Goal: Task Accomplishment & Management: Complete application form

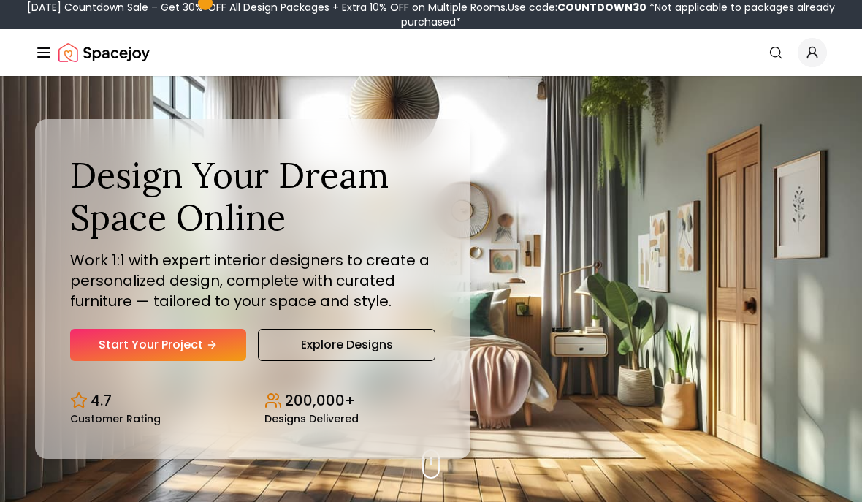
click at [132, 361] on link "Start Your Project" at bounding box center [158, 345] width 176 height 32
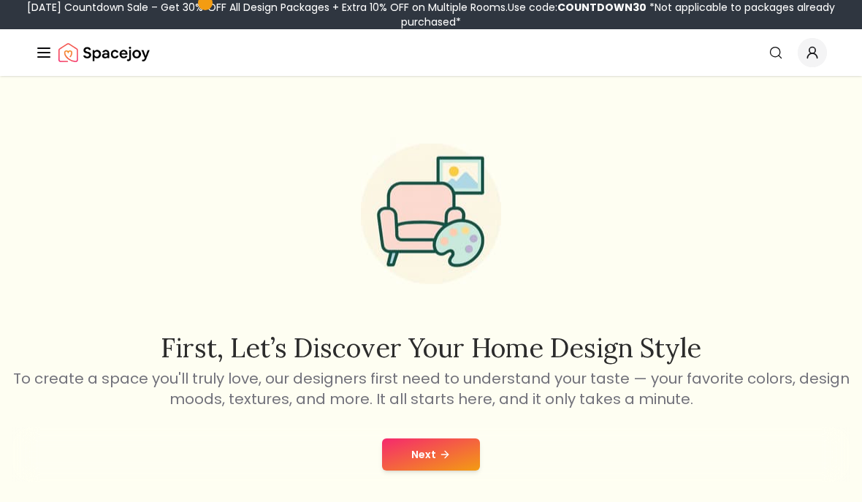
click at [398, 432] on div "Next" at bounding box center [431, 454] width 838 height 56
click at [418, 454] on button "Next" at bounding box center [431, 454] width 98 height 32
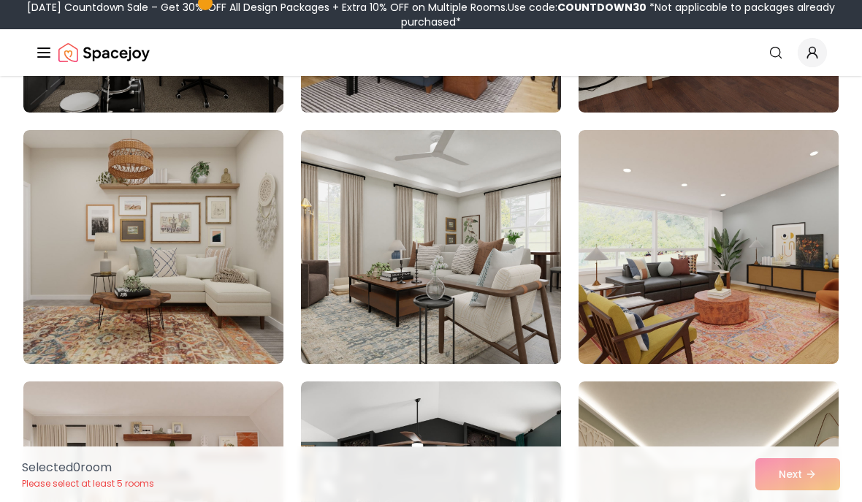
scroll to position [318, 0]
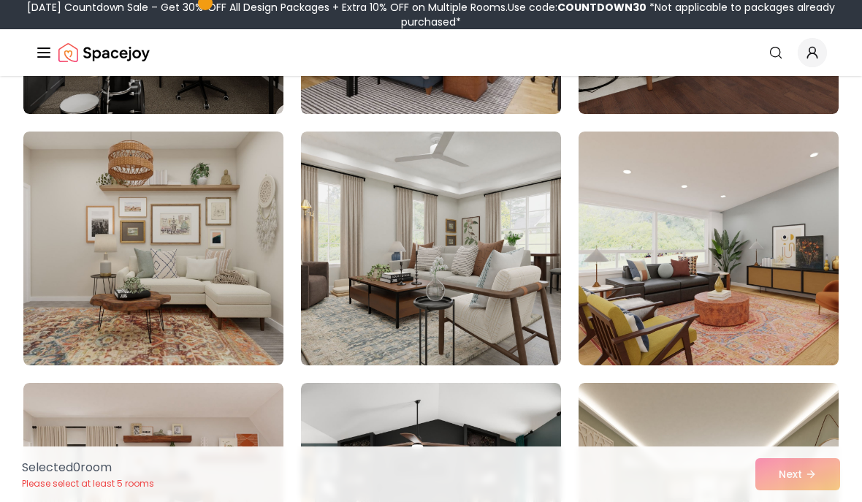
click at [25, 322] on img at bounding box center [153, 248] width 260 height 234
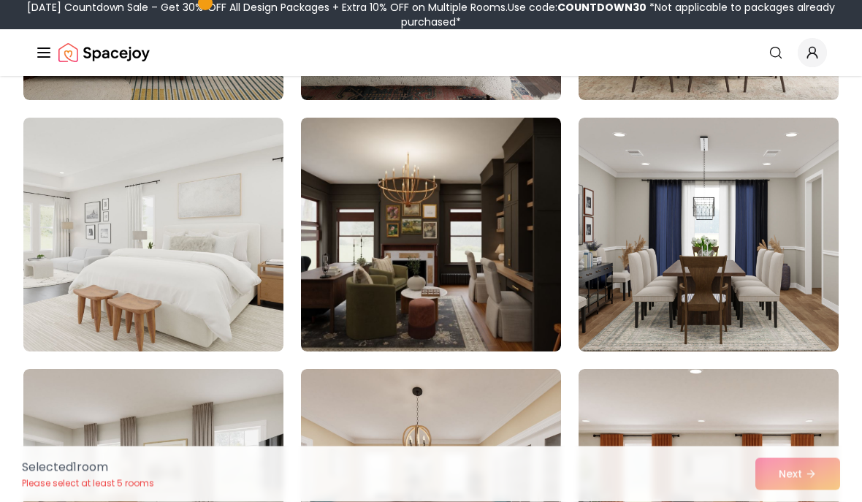
scroll to position [7609, 0]
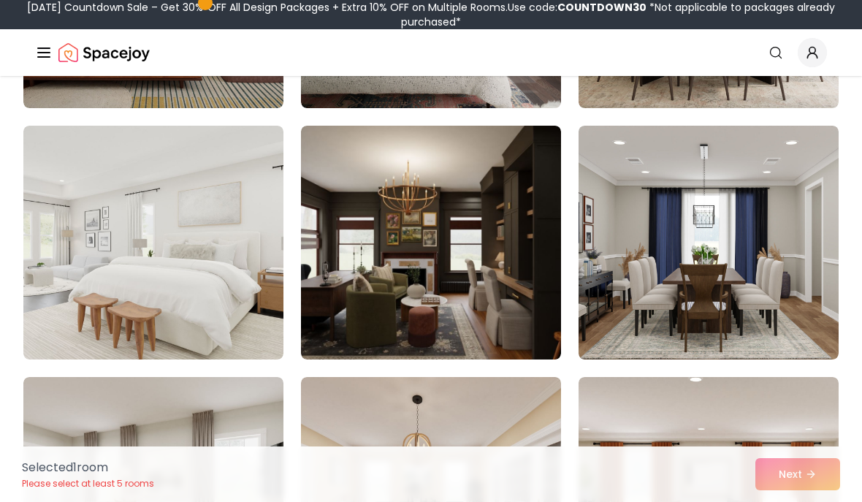
click at [37, 254] on img at bounding box center [153, 243] width 260 height 234
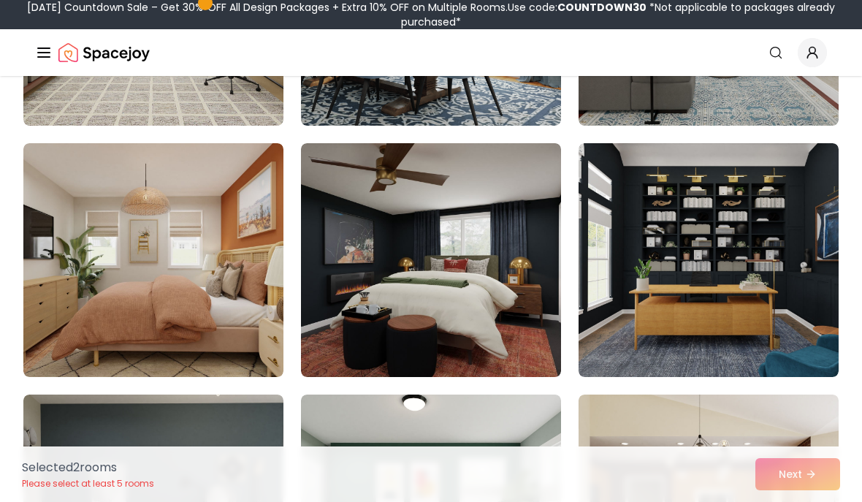
click at [38, 235] on img at bounding box center [153, 260] width 260 height 234
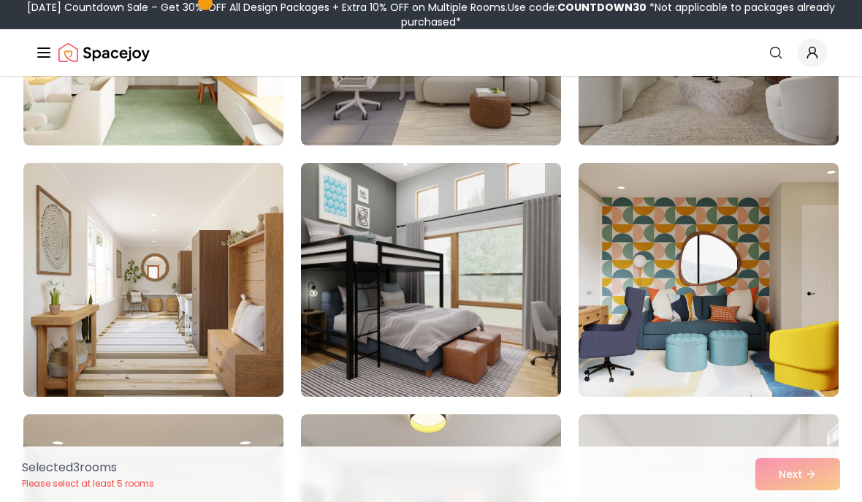
scroll to position [5311, 0]
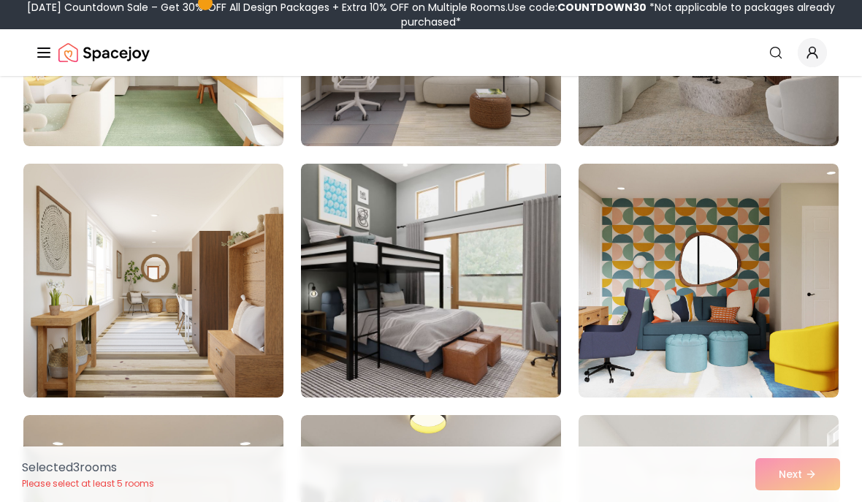
click at [79, 245] on img at bounding box center [153, 281] width 260 height 234
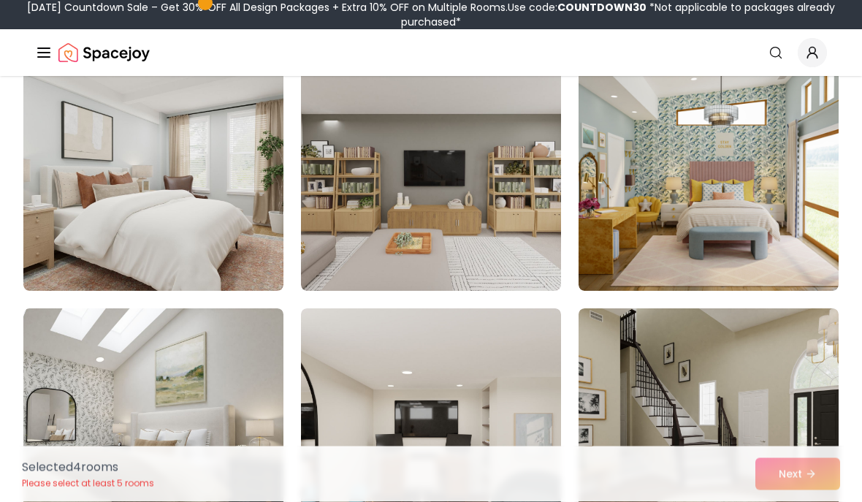
scroll to position [4658, 0]
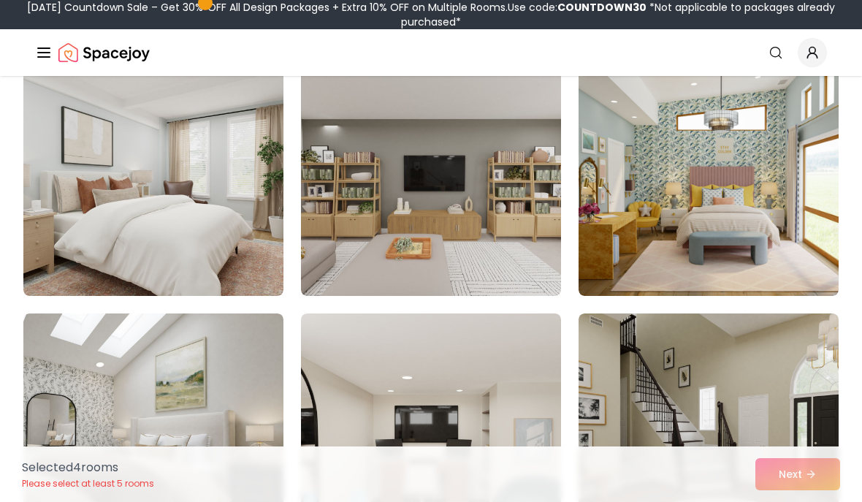
click at [93, 191] on img at bounding box center [153, 179] width 260 height 234
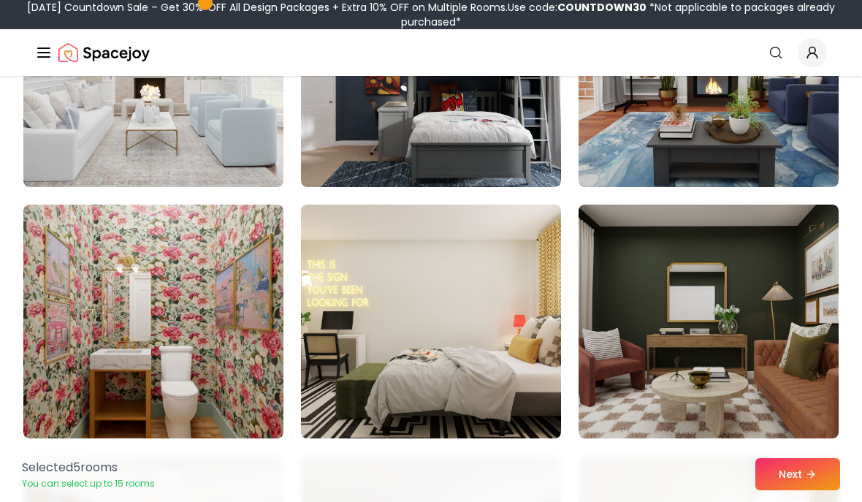
scroll to position [1749, 0]
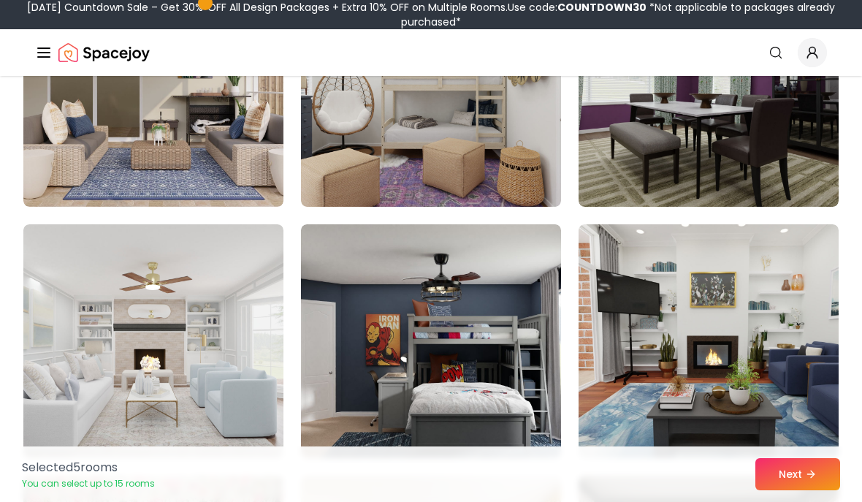
click at [72, 324] on img at bounding box center [153, 341] width 260 height 234
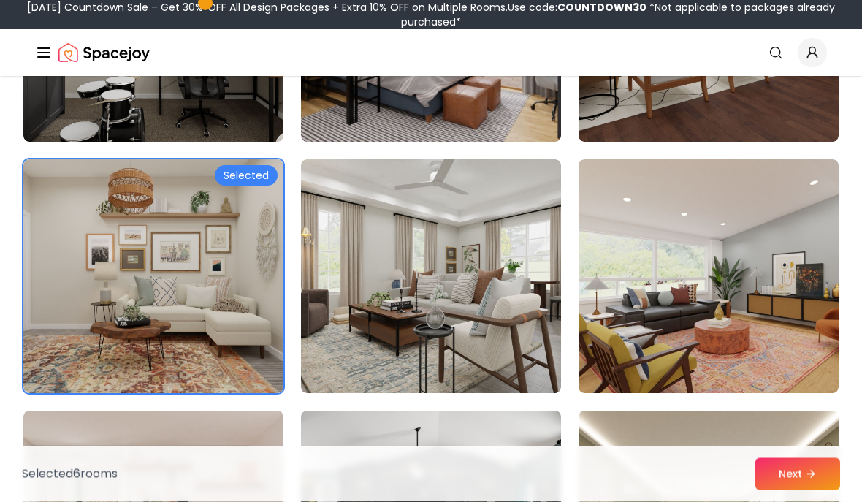
scroll to position [291, 0]
click at [93, 300] on img at bounding box center [153, 276] width 260 height 234
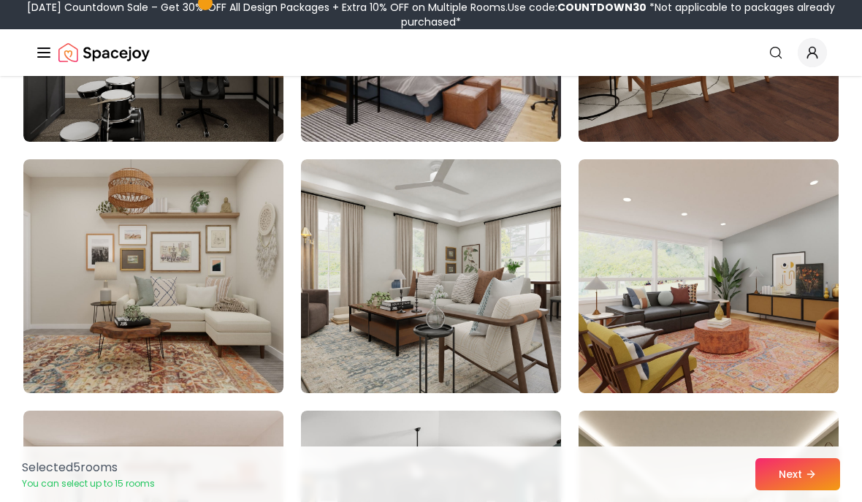
click at [779, 490] on button "Next" at bounding box center [797, 474] width 85 height 32
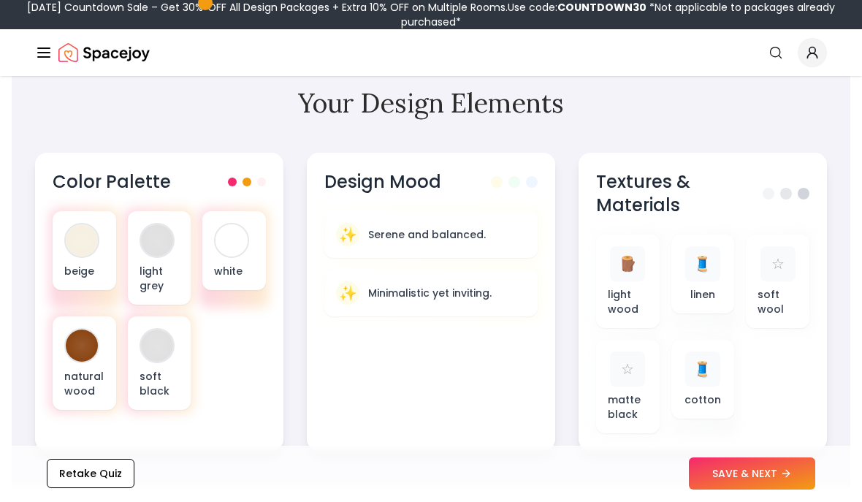
scroll to position [518, 0]
click at [54, 360] on div "natural wood" at bounding box center [85, 363] width 64 height 93
click at [62, 356] on div "natural wood" at bounding box center [85, 363] width 64 height 93
click at [108, 354] on div "natural wood" at bounding box center [85, 363] width 64 height 93
click at [163, 364] on div "soft black" at bounding box center [160, 363] width 64 height 93
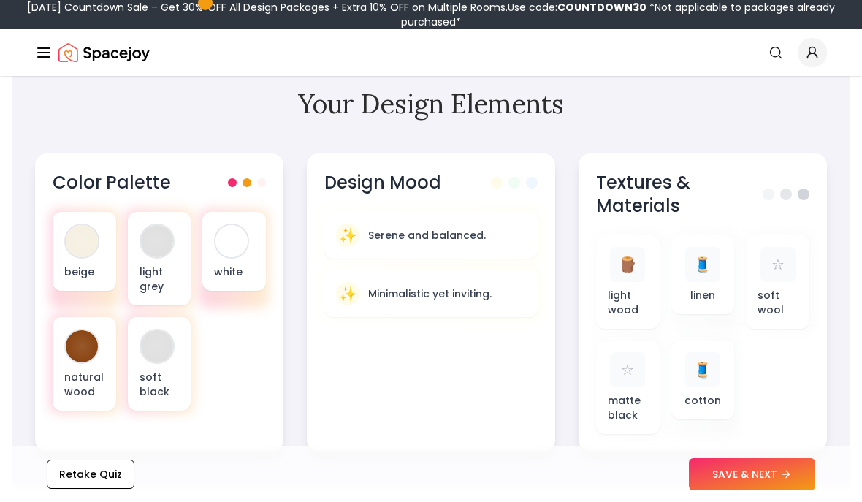
click at [114, 354] on div "natural wood" at bounding box center [85, 363] width 64 height 93
click at [158, 361] on div at bounding box center [157, 346] width 32 height 32
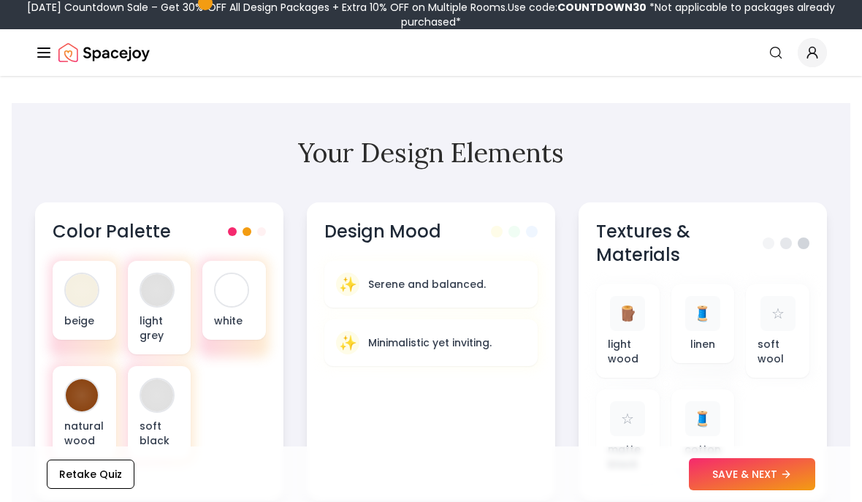
scroll to position [471, 0]
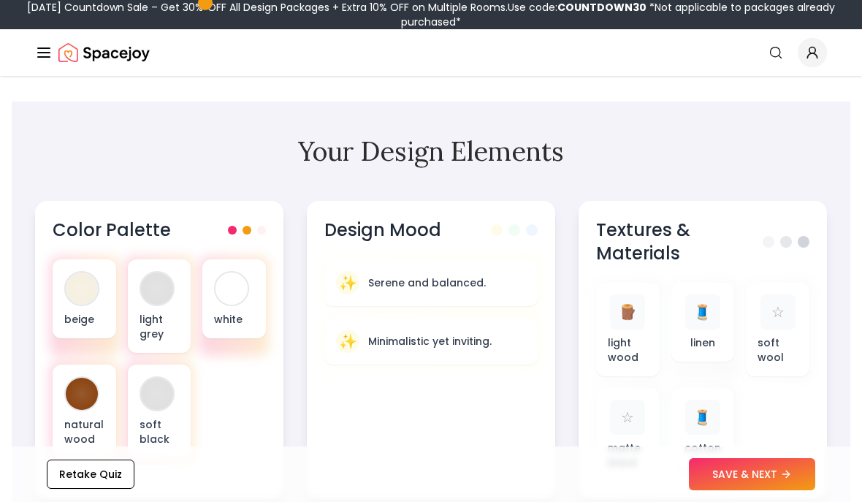
click at [788, 477] on icon at bounding box center [788, 473] width 4 height 7
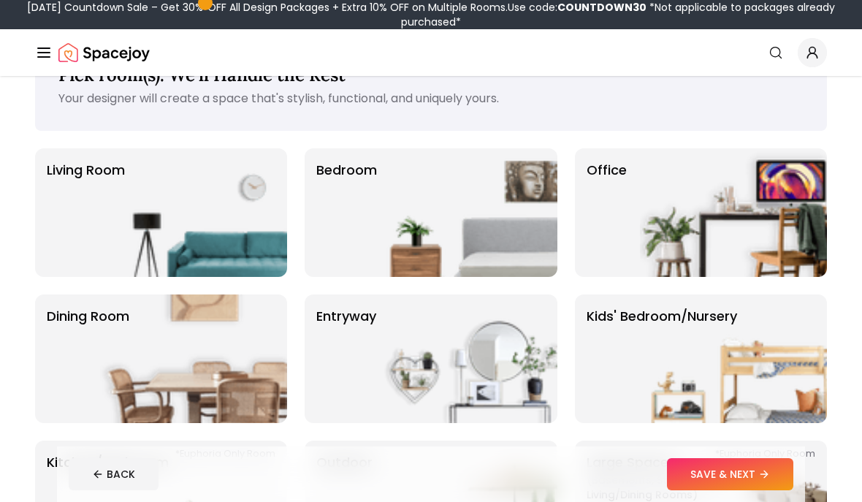
scroll to position [57, 0]
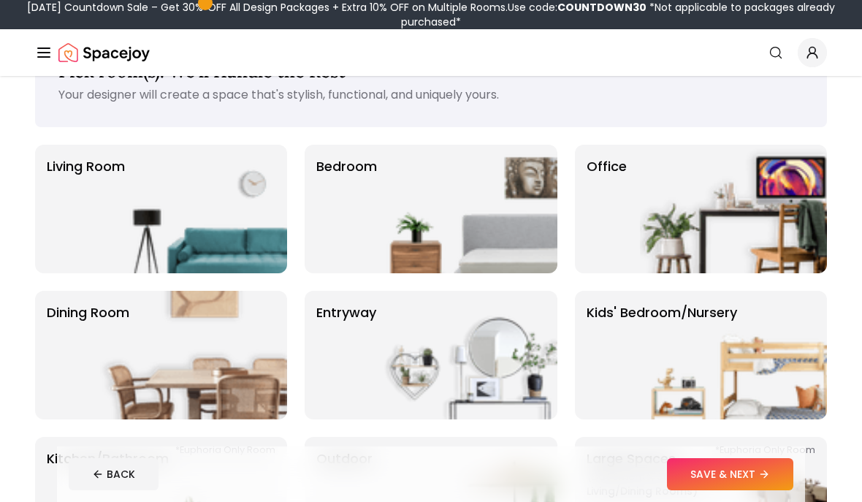
click at [516, 199] on img at bounding box center [463, 209] width 187 height 129
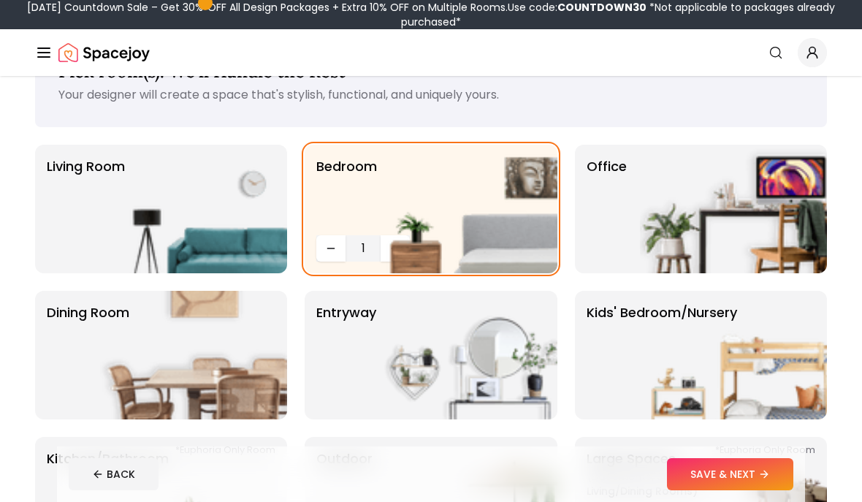
click at [751, 490] on button "SAVE & NEXT" at bounding box center [730, 474] width 126 height 32
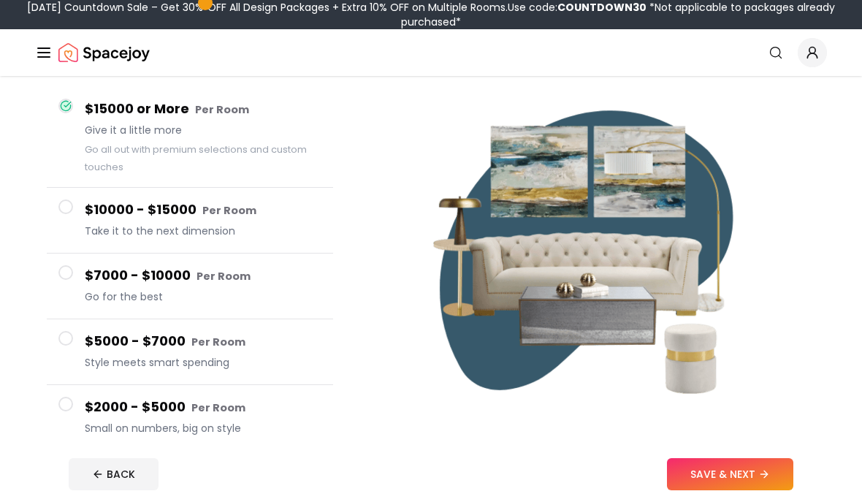
scroll to position [136, 0]
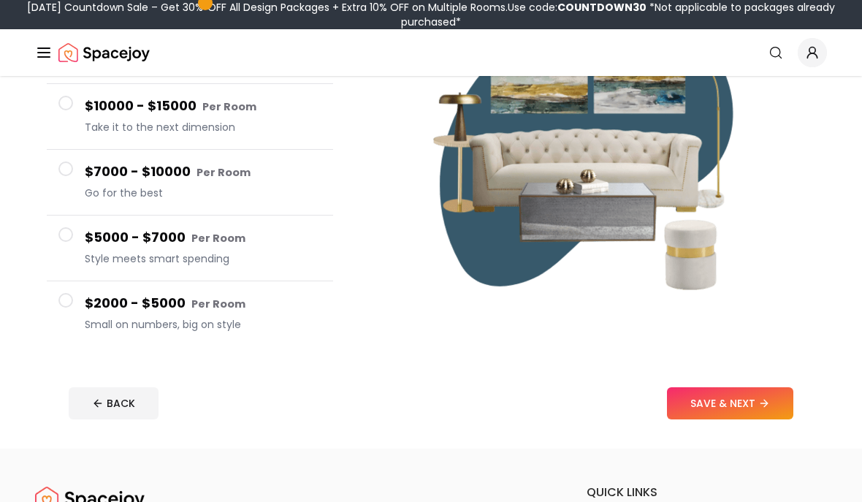
click at [70, 297] on span at bounding box center [65, 301] width 15 height 15
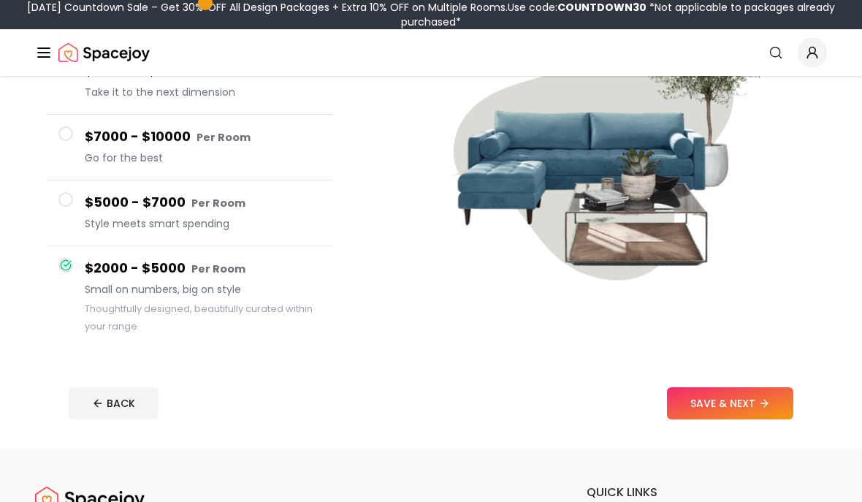
click at [741, 409] on button "SAVE & NEXT" at bounding box center [730, 403] width 126 height 32
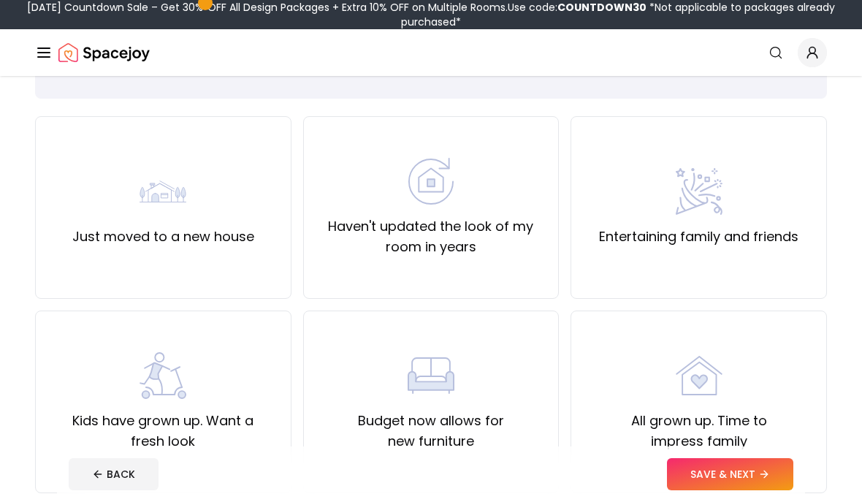
scroll to position [85, 0]
click at [2, 221] on div "Why Are You Decorating? Tell us what’s driving your design choices so we can cr…" at bounding box center [431, 481] width 862 height 981
click at [509, 162] on div "Haven't updated the look of my room in years" at bounding box center [430, 207] width 231 height 99
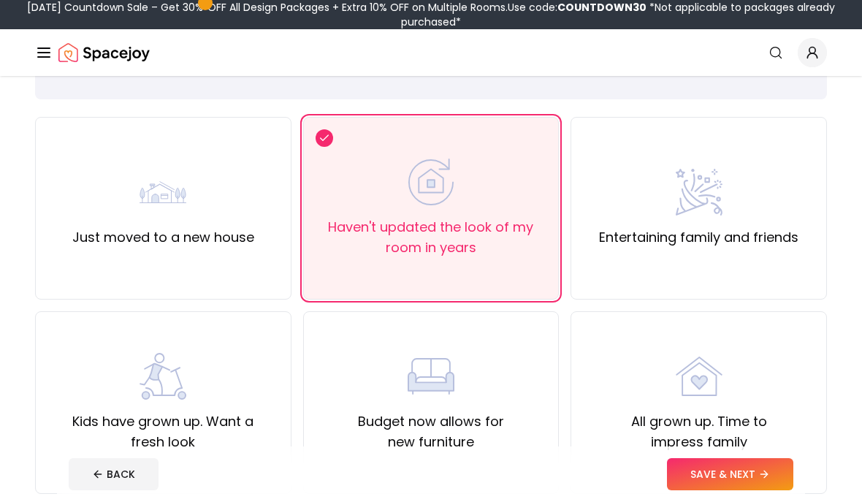
click at [744, 490] on button "SAVE & NEXT" at bounding box center [730, 474] width 126 height 32
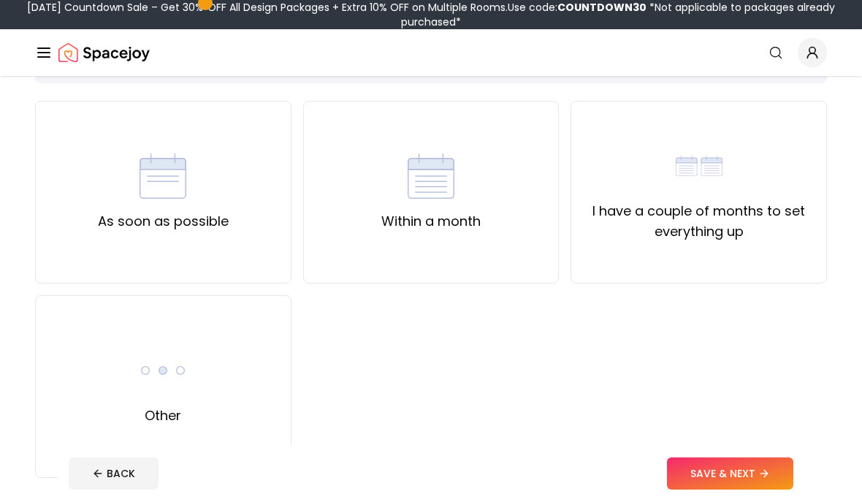
scroll to position [101, 0]
click at [127, 164] on div "As soon as possible" at bounding box center [163, 192] width 131 height 79
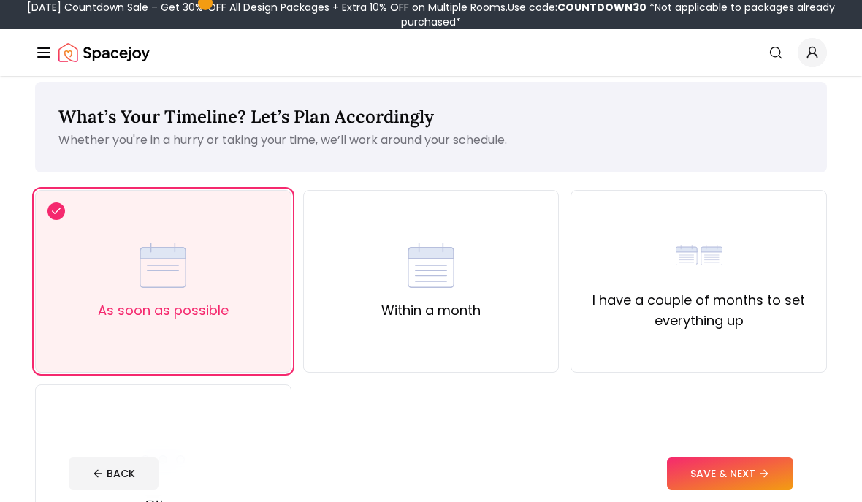
scroll to position [9, 0]
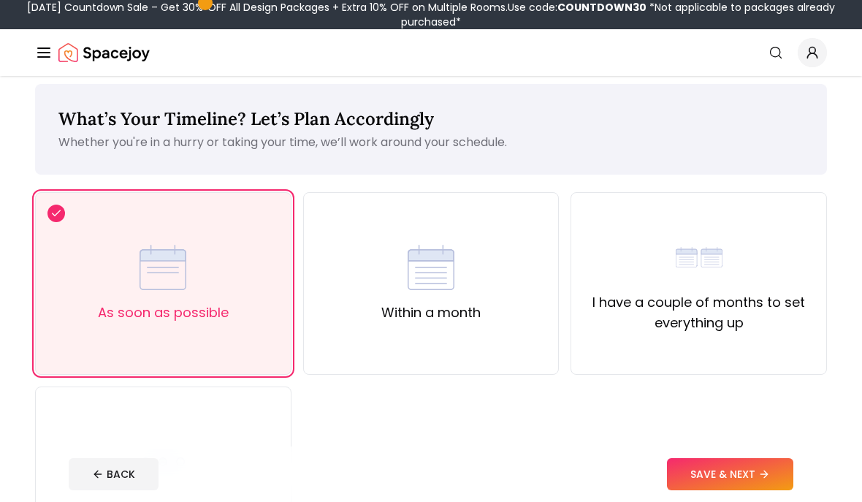
click at [500, 307] on div "Within a month" at bounding box center [431, 283] width 256 height 183
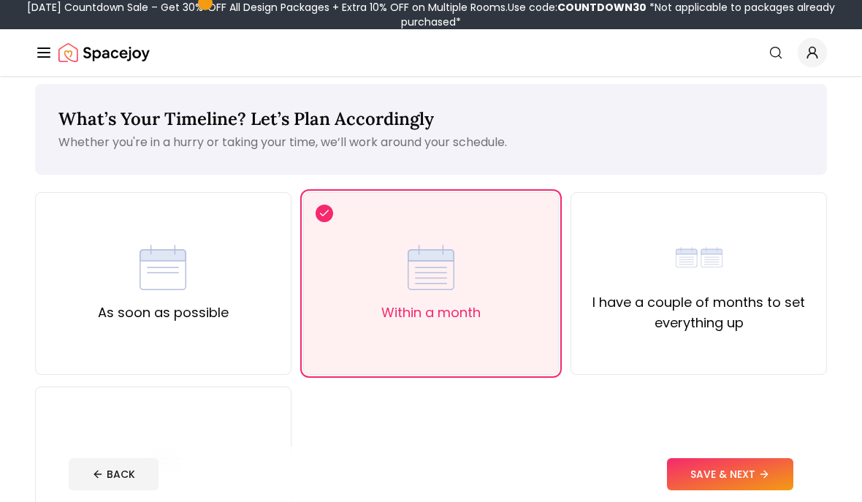
click at [734, 490] on button "SAVE & NEXT" at bounding box center [730, 474] width 126 height 32
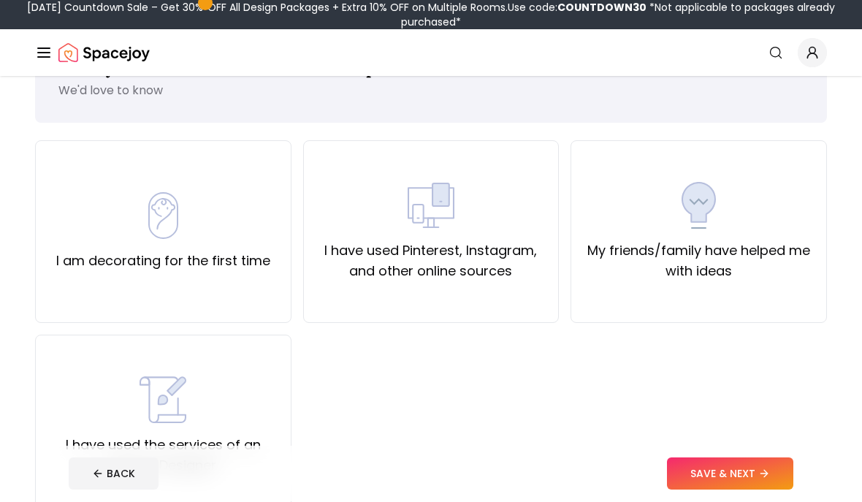
scroll to position [79, 0]
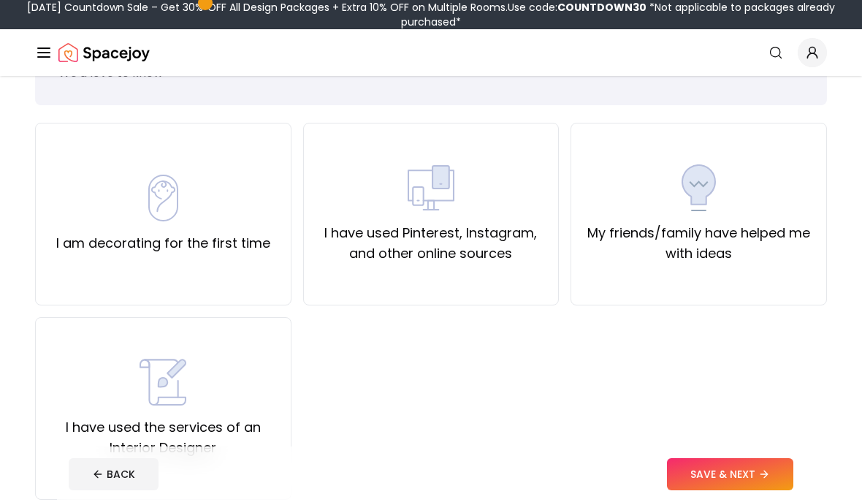
click at [83, 170] on div "I am decorating for the first time" at bounding box center [163, 214] width 256 height 183
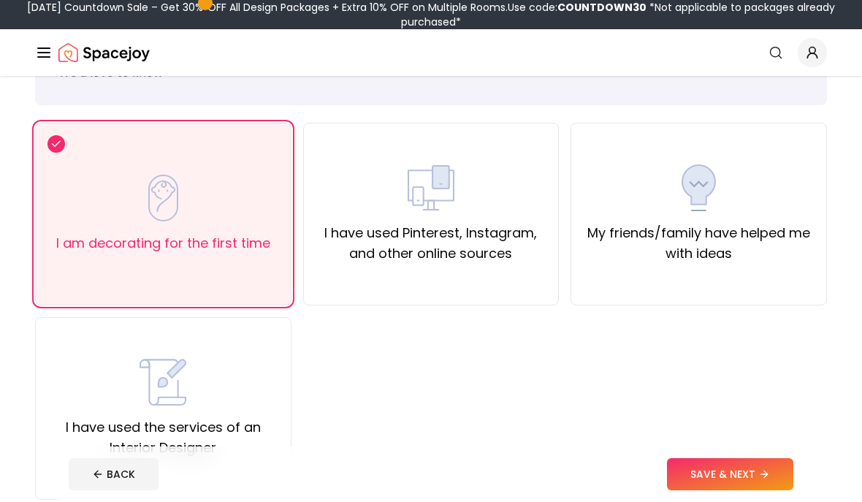
click at [787, 490] on button "SAVE & NEXT" at bounding box center [730, 474] width 126 height 32
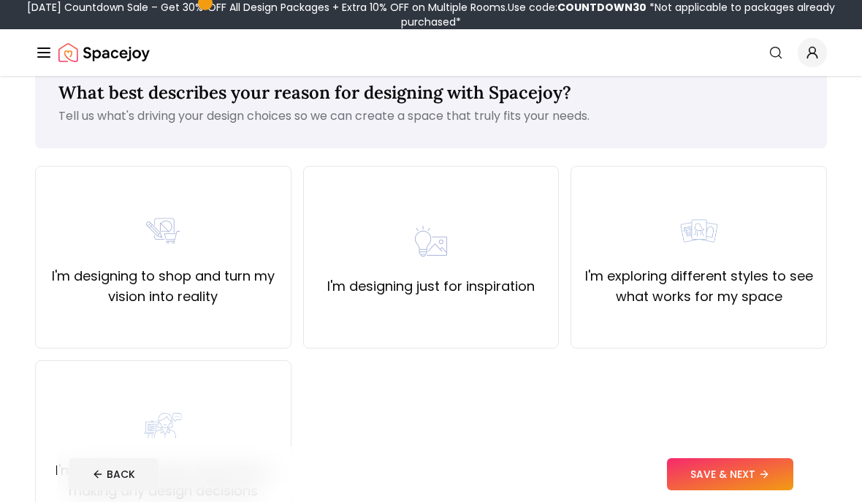
scroll to position [38, 0]
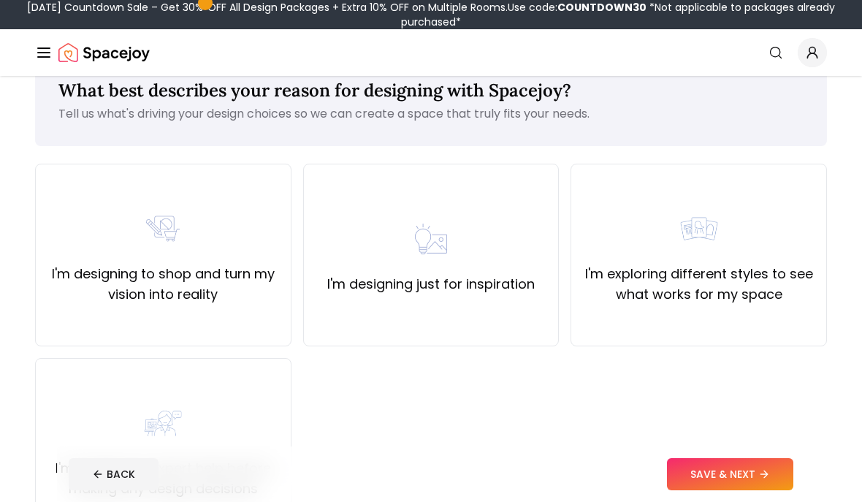
click at [85, 188] on div "I'm designing to shop and turn my vision into reality" at bounding box center [163, 255] width 256 height 183
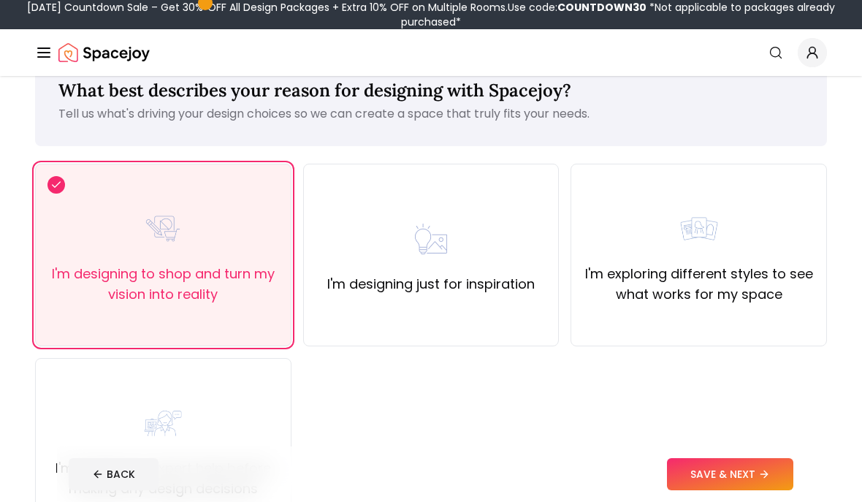
click at [738, 490] on button "SAVE & NEXT" at bounding box center [730, 474] width 126 height 32
